Goal: Task Accomplishment & Management: Manage account settings

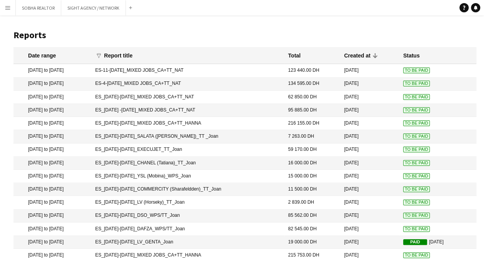
click at [8, 7] on app-icon "Menu" at bounding box center [8, 8] width 6 height 6
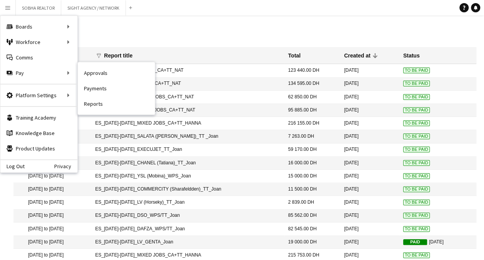
drag, startPoint x: 99, startPoint y: 71, endPoint x: 104, endPoint y: 73, distance: 4.5
click at [99, 71] on link "Approvals" at bounding box center [116, 72] width 77 height 15
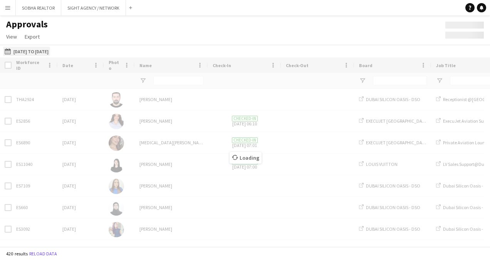
click at [50, 53] on button "[DATE] to [DATE] [DATE] to [DATE]" at bounding box center [26, 51] width 47 height 9
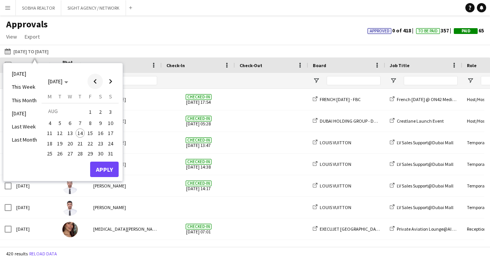
click at [94, 84] on span "Previous month" at bounding box center [94, 81] width 15 height 15
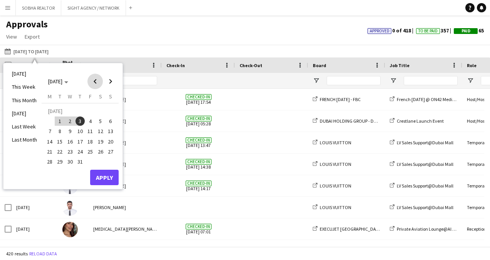
click at [94, 84] on span "Previous month" at bounding box center [94, 81] width 15 height 15
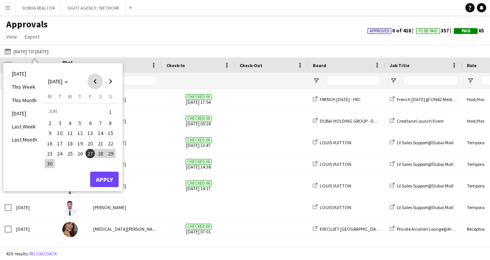
click at [94, 84] on span "Previous month" at bounding box center [94, 81] width 15 height 15
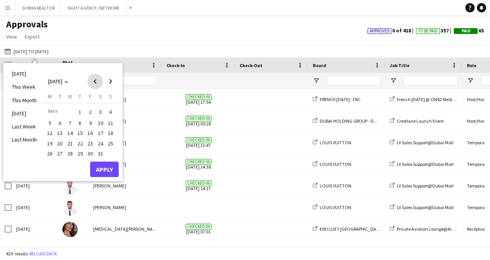
click at [94, 84] on span "Previous month" at bounding box center [94, 81] width 15 height 15
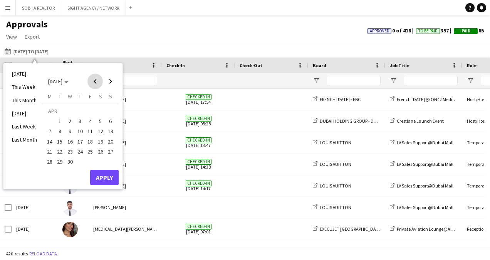
click at [94, 84] on span "Previous month" at bounding box center [94, 81] width 15 height 15
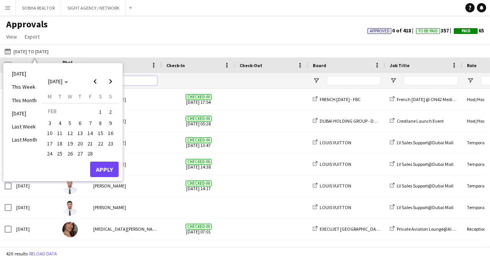
click at [123, 82] on input "Name Filter Input" at bounding box center [132, 80] width 50 height 9
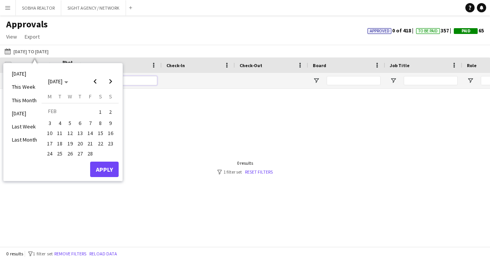
type input "*******"
click at [101, 109] on span "1" at bounding box center [100, 111] width 9 height 11
click at [90, 153] on span "28" at bounding box center [90, 153] width 9 height 9
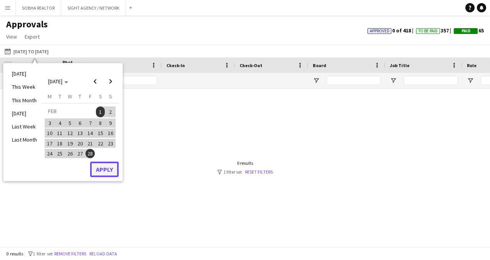
click at [107, 167] on button "Apply" at bounding box center [104, 168] width 29 height 15
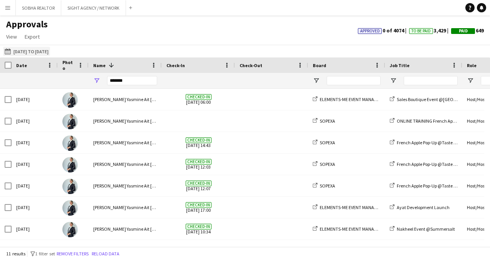
click at [50, 52] on button "[DATE] to [DATE] [DATE] to [DATE]" at bounding box center [26, 51] width 47 height 9
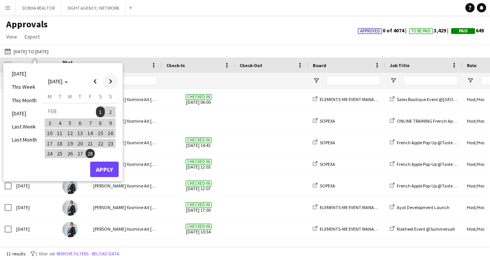
click at [107, 77] on span "Next month" at bounding box center [110, 81] width 15 height 15
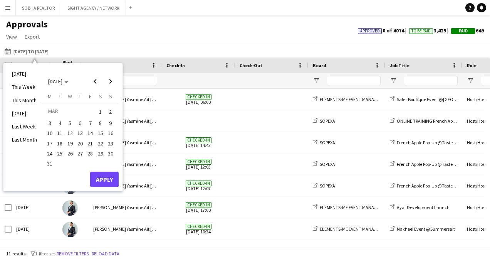
click at [106, 112] on button "2" at bounding box center [111, 112] width 10 height 12
click at [100, 111] on span "1" at bounding box center [100, 111] width 9 height 11
click at [99, 111] on span "1" at bounding box center [100, 111] width 9 height 11
drag, startPoint x: 46, startPoint y: 167, endPoint x: 52, endPoint y: 166, distance: 6.4
click at [46, 168] on button "31" at bounding box center [50, 163] width 10 height 10
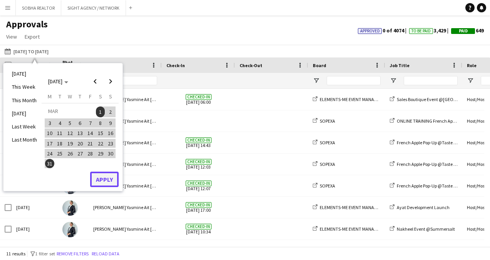
click at [100, 181] on button "Apply" at bounding box center [104, 179] width 29 height 15
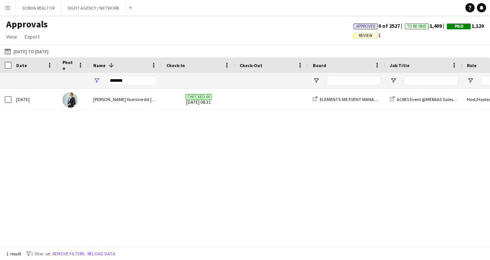
click at [29, 44] on app-page-menu "View Customise view Customise filters Reset Filters Reset View Reset All Export…" at bounding box center [27, 37] width 54 height 15
click at [29, 51] on button "[DATE] to [DATE] [DATE] to [DATE]" at bounding box center [26, 51] width 47 height 9
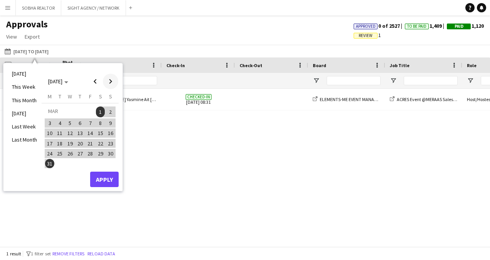
click at [107, 82] on span "Next month" at bounding box center [110, 81] width 15 height 15
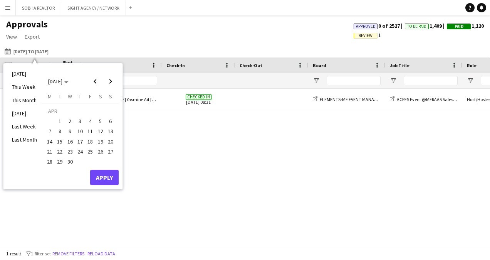
click at [59, 122] on span "1" at bounding box center [60, 120] width 9 height 9
click at [70, 161] on span "30" at bounding box center [70, 161] width 9 height 9
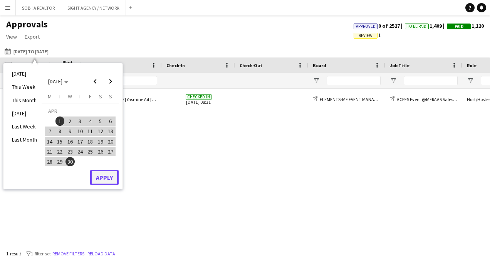
click at [107, 182] on button "Apply" at bounding box center [104, 177] width 29 height 15
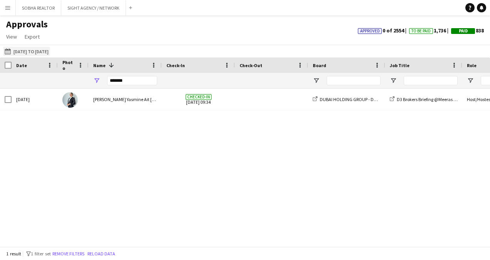
click at [45, 50] on button "[DATE] to [DATE] [DATE] to [DATE]" at bounding box center [26, 51] width 47 height 9
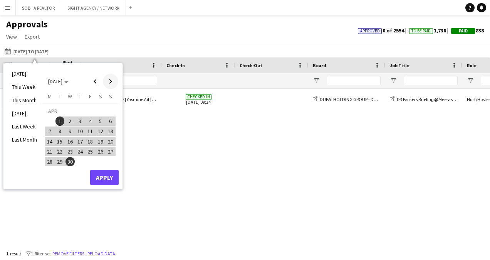
click at [111, 81] on span "Next month" at bounding box center [110, 81] width 15 height 15
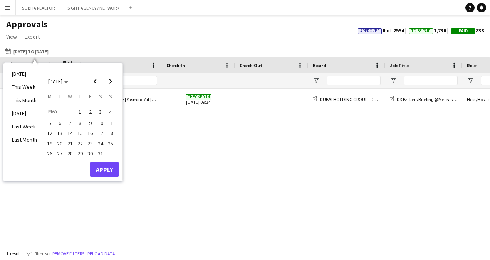
click at [78, 113] on span "1" at bounding box center [80, 111] width 9 height 11
click at [97, 153] on span "31" at bounding box center [100, 153] width 9 height 9
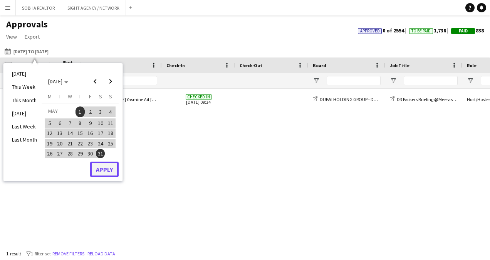
click at [106, 170] on button "Apply" at bounding box center [104, 168] width 29 height 15
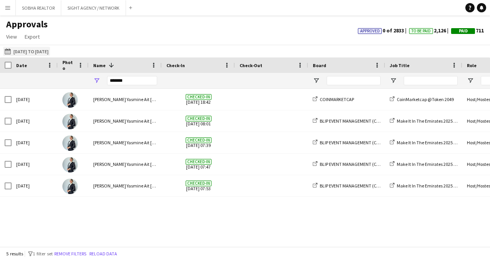
click at [50, 50] on button "[DATE] to [DATE] [DATE] to [DATE]" at bounding box center [26, 51] width 47 height 9
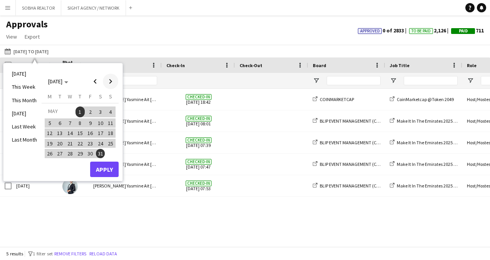
click at [113, 82] on span "Next month" at bounding box center [110, 81] width 15 height 15
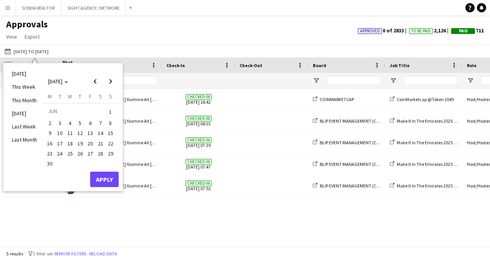
click at [113, 107] on span "1" at bounding box center [110, 111] width 9 height 11
click at [48, 165] on span "30" at bounding box center [49, 163] width 9 height 9
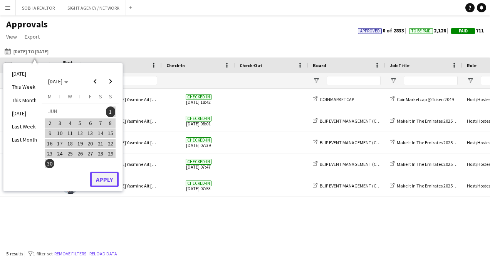
click at [103, 182] on button "Apply" at bounding box center [104, 179] width 29 height 15
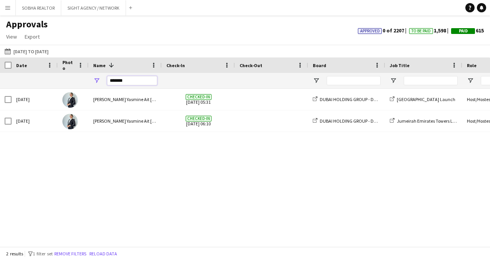
drag, startPoint x: 146, startPoint y: 81, endPoint x: 94, endPoint y: 82, distance: 51.6
click at [94, 82] on div "*******" at bounding box center [125, 80] width 73 height 15
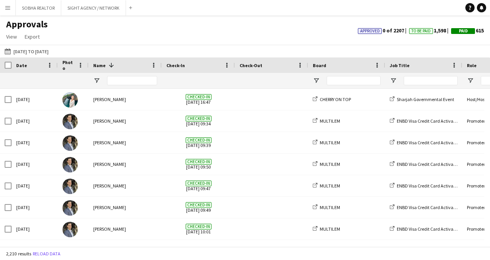
click at [8, 9] on app-icon "Menu" at bounding box center [8, 8] width 6 height 6
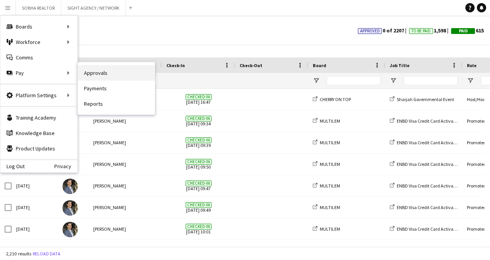
click at [106, 73] on link "Approvals" at bounding box center [116, 72] width 77 height 15
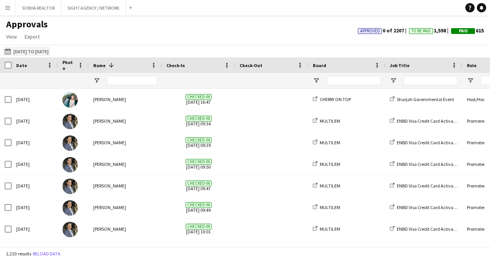
click at [41, 51] on button "[DATE] to [DATE] [DATE] to [DATE]" at bounding box center [26, 51] width 47 height 9
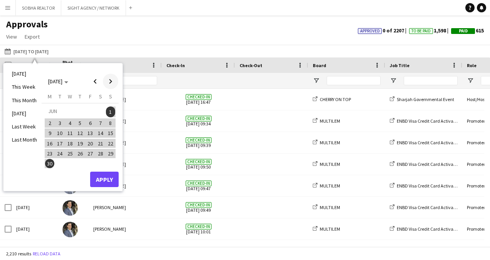
click at [116, 78] on span "Next month" at bounding box center [110, 81] width 15 height 15
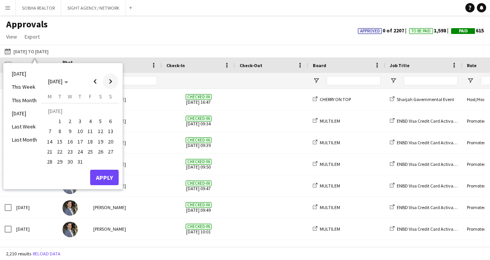
click at [115, 82] on span "Next month" at bounding box center [110, 81] width 15 height 15
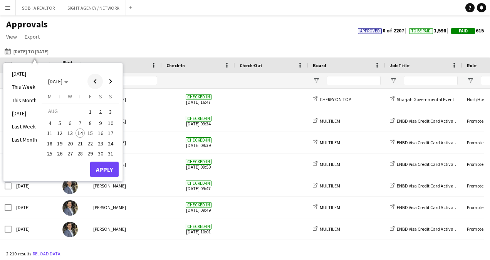
click at [99, 84] on span "Previous month" at bounding box center [94, 81] width 15 height 15
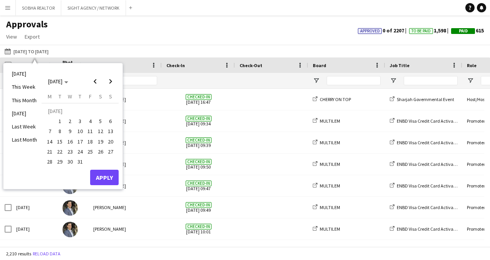
click at [89, 152] on span "25" at bounding box center [90, 151] width 9 height 9
click at [76, 160] on span "31" at bounding box center [80, 161] width 9 height 9
click at [96, 82] on span "Previous month" at bounding box center [94, 81] width 15 height 15
click at [89, 156] on span "27" at bounding box center [90, 153] width 9 height 9
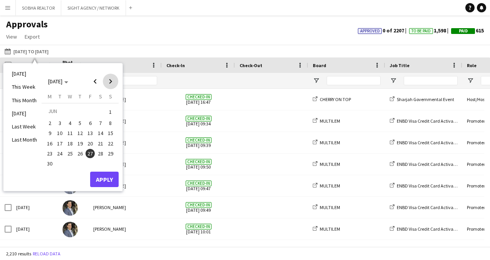
click at [109, 77] on span "Next month" at bounding box center [110, 81] width 15 height 15
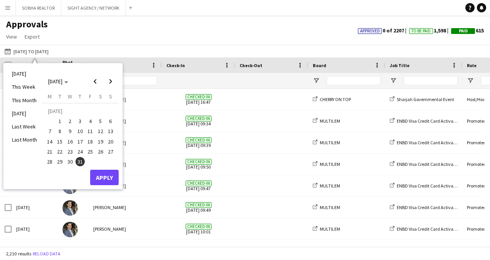
click at [79, 122] on span "3" at bounding box center [80, 120] width 9 height 9
click at [109, 179] on button "Apply" at bounding box center [104, 177] width 29 height 15
